Goal: Communication & Community: Answer question/provide support

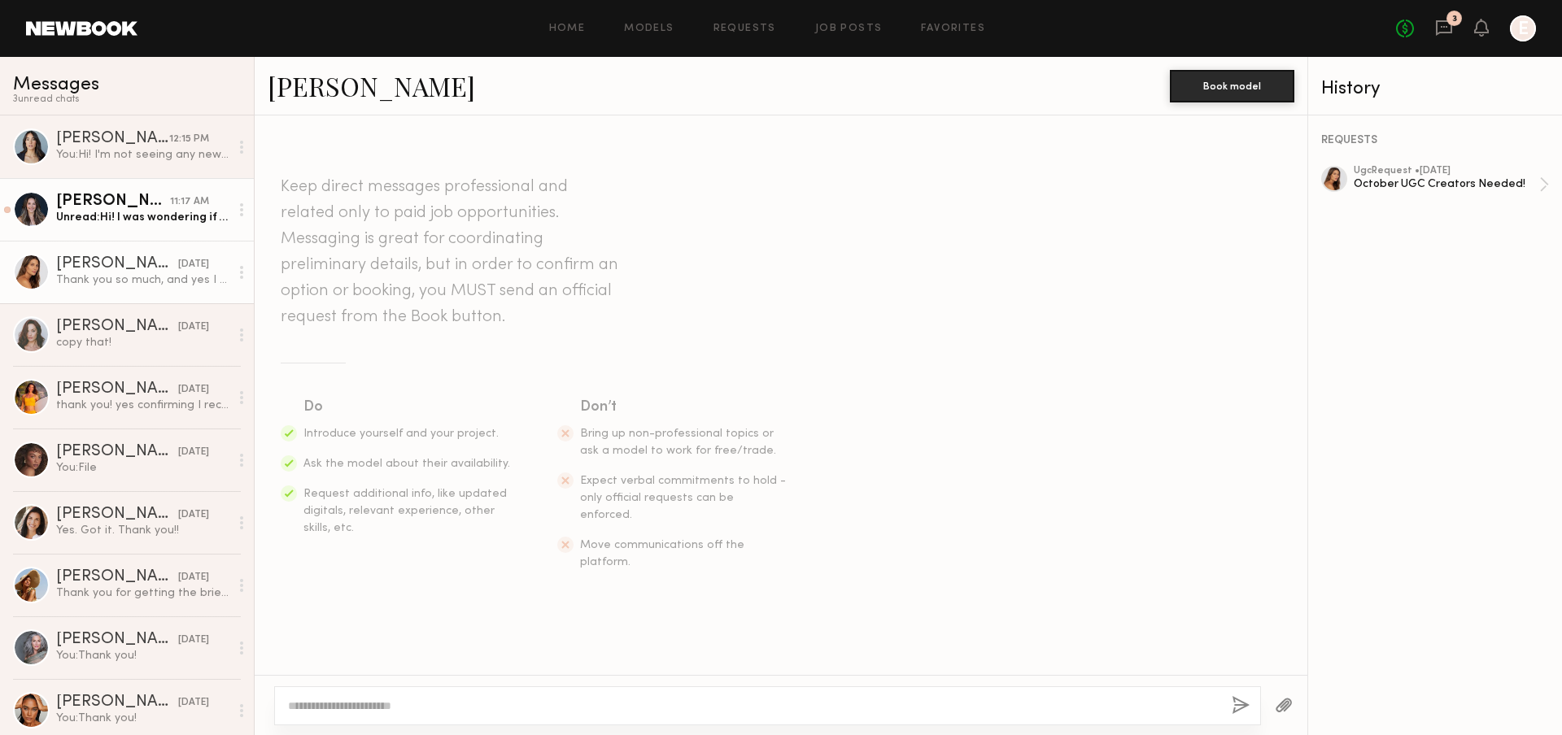
click at [143, 213] on div "Unread: Hi! I was wondering if you’ve be open to sending more product for more …" at bounding box center [142, 217] width 173 height 15
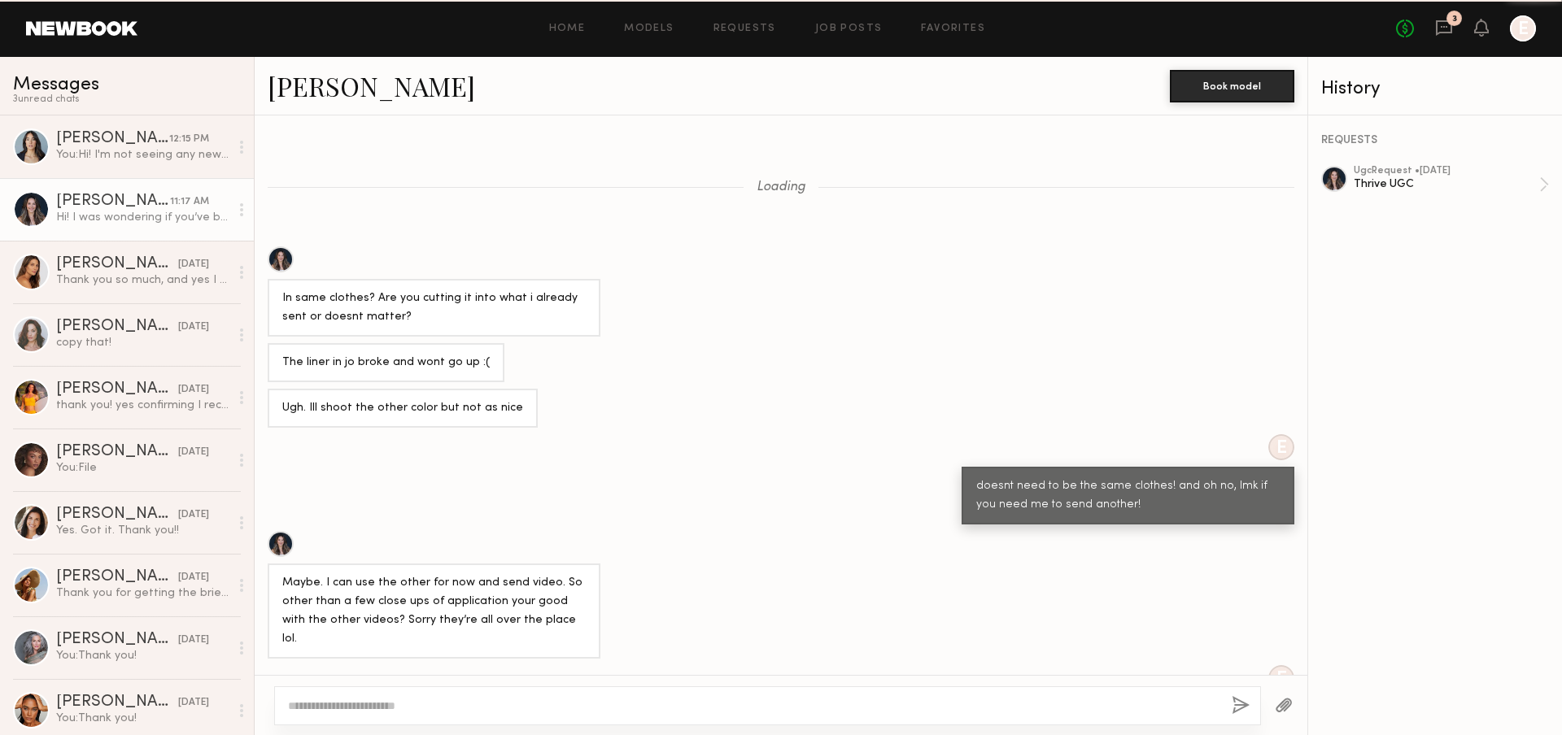
scroll to position [736, 0]
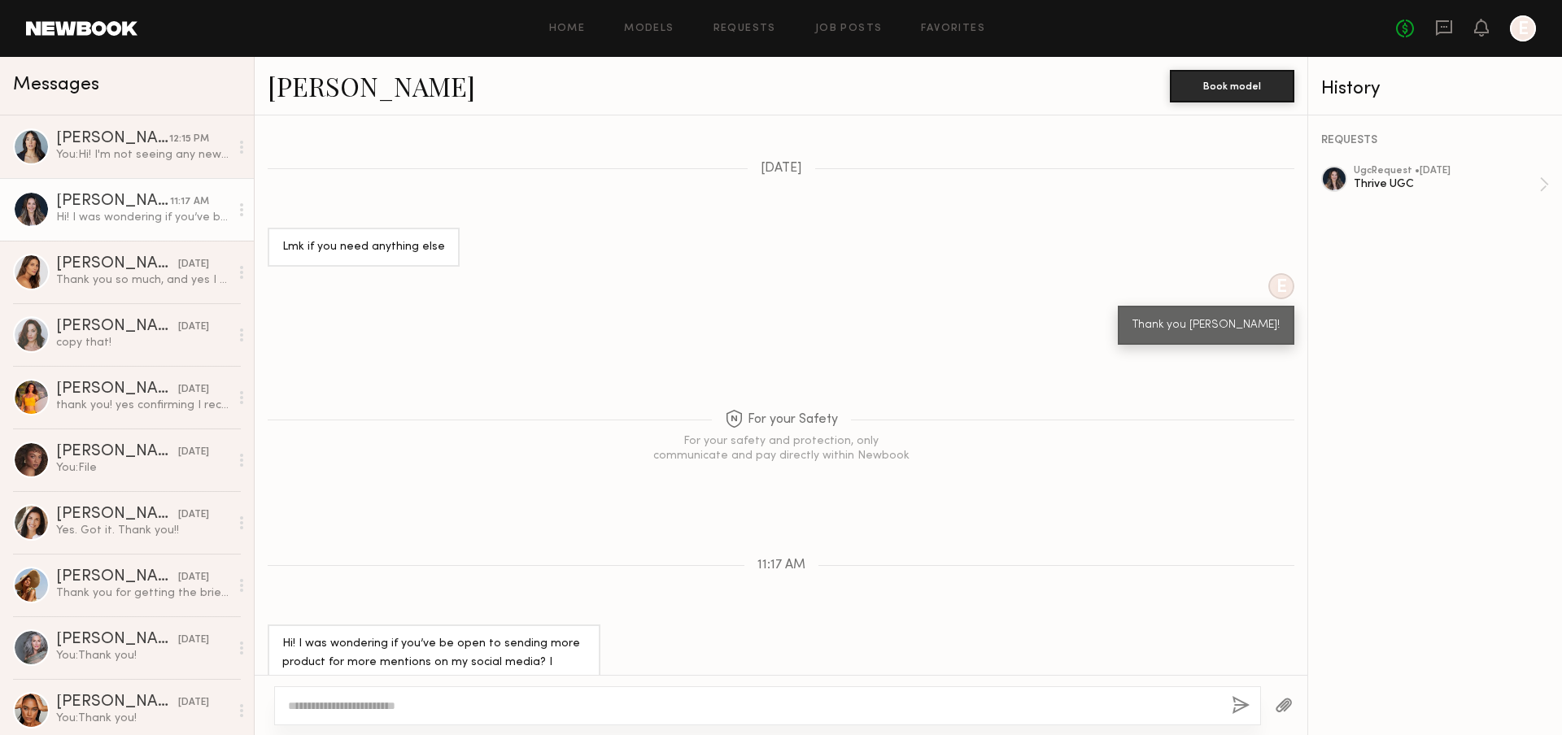
click at [315, 85] on link "Alicia H." at bounding box center [371, 85] width 207 height 35
click at [240, 211] on icon at bounding box center [241, 209] width 3 height 13
click at [177, 239] on div "Mark unread" at bounding box center [194, 242] width 118 height 37
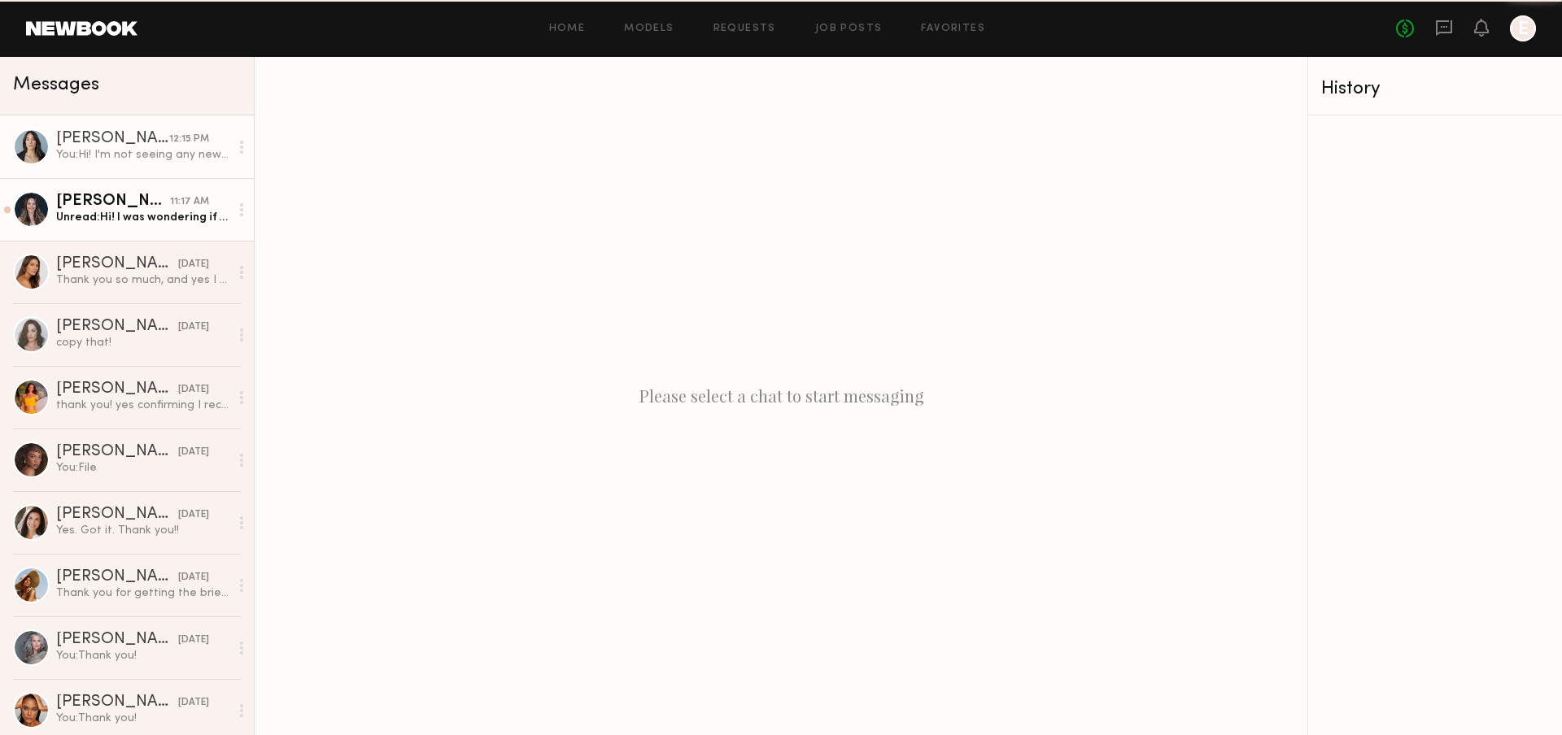
click at [128, 167] on link "Ariana A. 12:15 PM You: Hi! I'm not seeing any new content in your folder :)" at bounding box center [127, 147] width 254 height 63
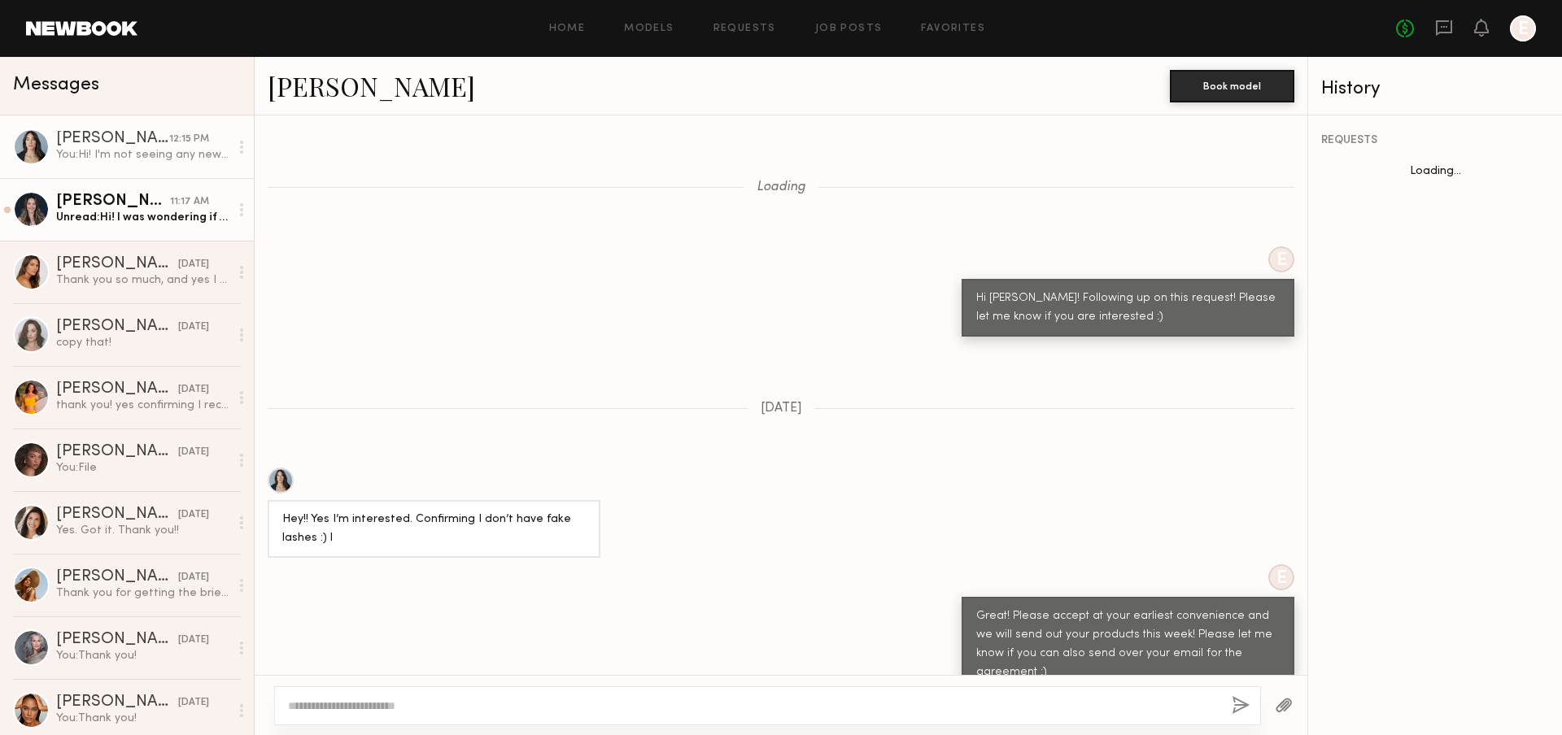
scroll to position [4483, 0]
